Goal: Navigation & Orientation: Find specific page/section

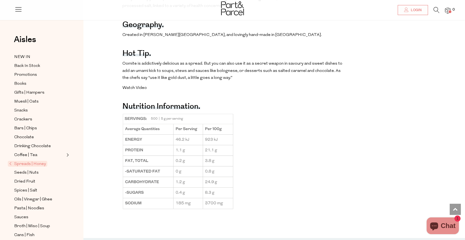
scroll to position [434, 0]
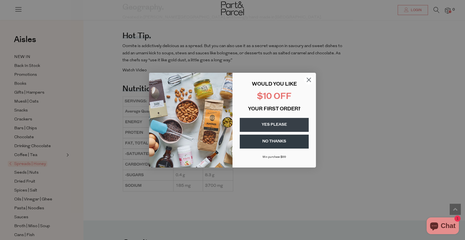
click at [308, 79] on icon "Close dialog" at bounding box center [309, 80] width 4 height 4
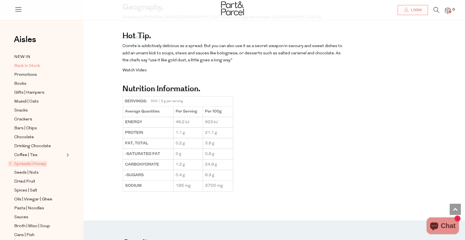
click at [37, 66] on span "Back In Stock" at bounding box center [27, 66] width 26 height 7
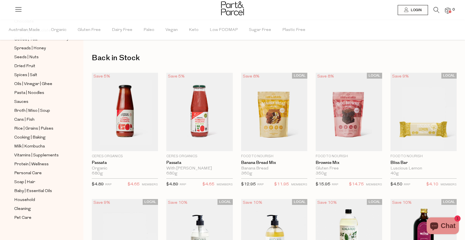
scroll to position [134, 0]
click at [32, 175] on span "Personal Care" at bounding box center [28, 172] width 28 height 7
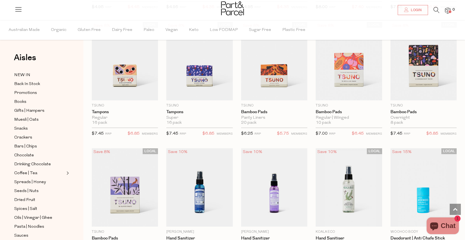
scroll to position [1041, 0]
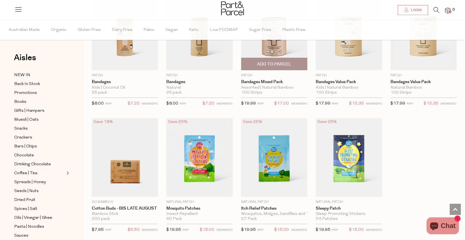
scroll to position [1972, 0]
